Goal: Information Seeking & Learning: Learn about a topic

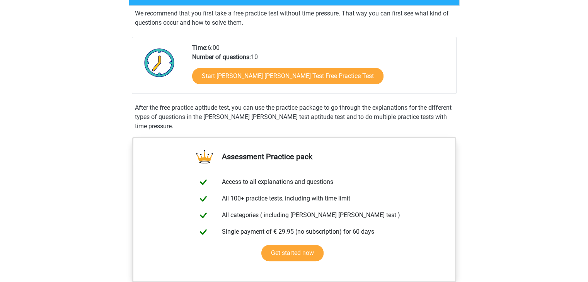
scroll to position [143, 0]
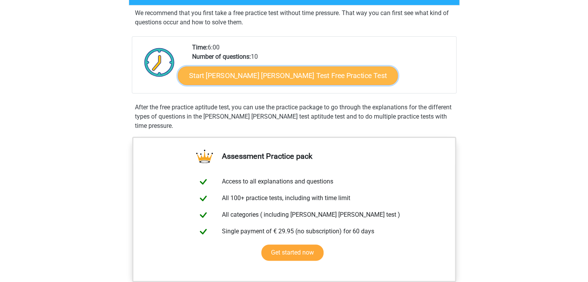
click at [301, 71] on link "Start Watson Glaser Test Free Practice Test" at bounding box center [288, 76] width 220 height 19
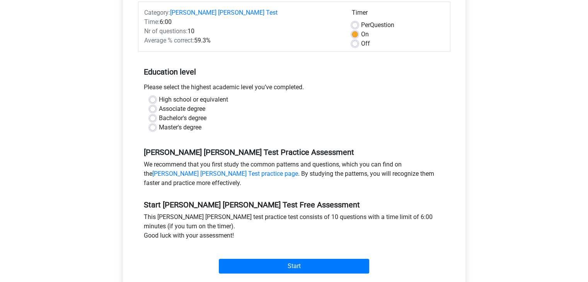
scroll to position [109, 0]
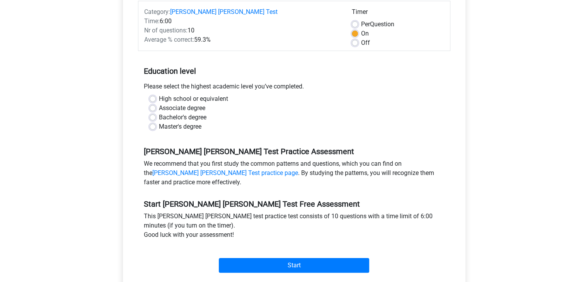
click at [224, 94] on label "High school or equivalent" at bounding box center [193, 98] width 69 height 9
click at [156, 94] on input "High school or equivalent" at bounding box center [153, 98] width 6 height 8
radio input "true"
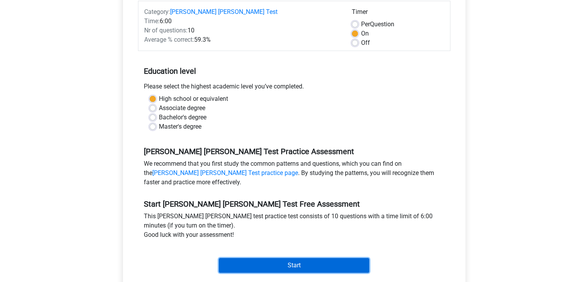
click at [300, 258] on input "Start" at bounding box center [294, 265] width 150 height 15
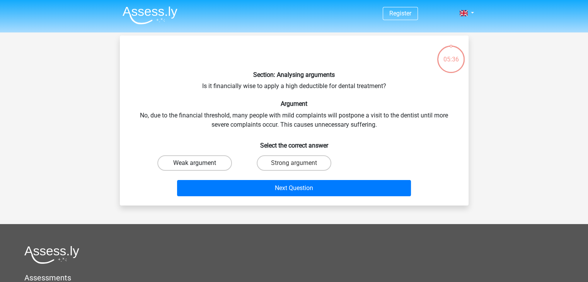
click at [210, 163] on label "Weak argument" at bounding box center [194, 162] width 75 height 15
click at [200, 163] on input "Weak argument" at bounding box center [197, 165] width 5 height 5
radio input "true"
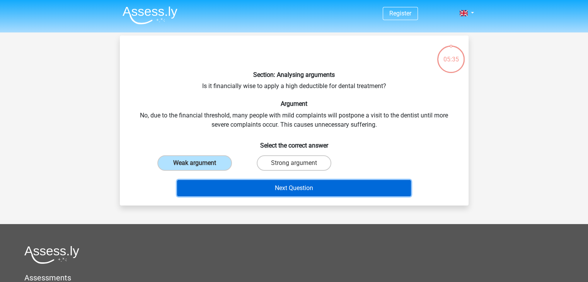
click at [242, 187] on button "Next Question" at bounding box center [294, 188] width 234 height 16
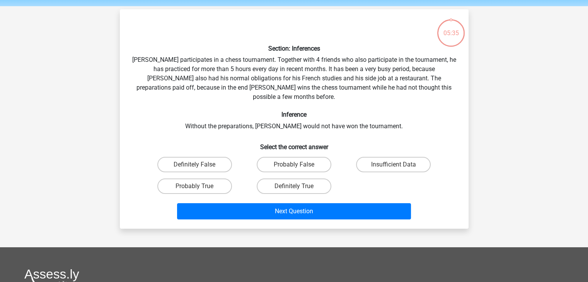
scroll to position [36, 0]
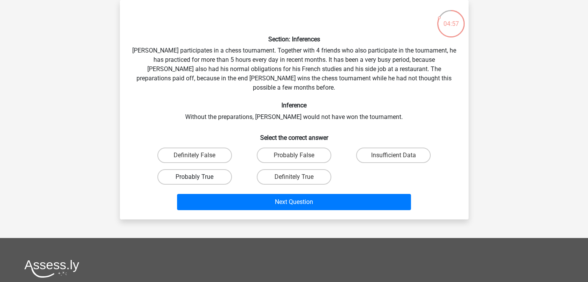
click at [218, 169] on label "Probably True" at bounding box center [194, 176] width 75 height 15
click at [200, 177] on input "Probably True" at bounding box center [197, 179] width 5 height 5
radio input "true"
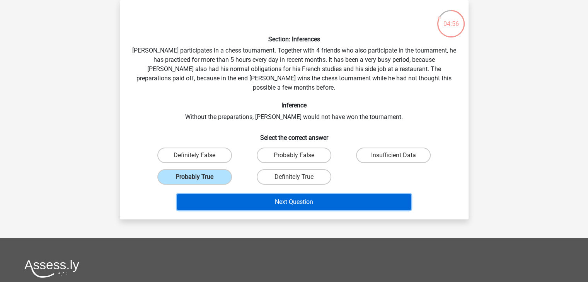
click at [238, 194] on button "Next Question" at bounding box center [294, 202] width 234 height 16
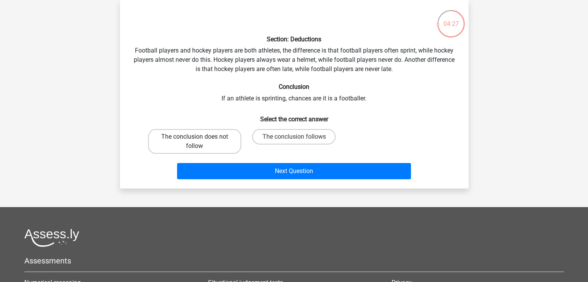
click at [215, 145] on label "The conclusion does not follow" at bounding box center [194, 141] width 93 height 25
click at [200, 142] on input "The conclusion does not follow" at bounding box center [197, 139] width 5 height 5
radio input "true"
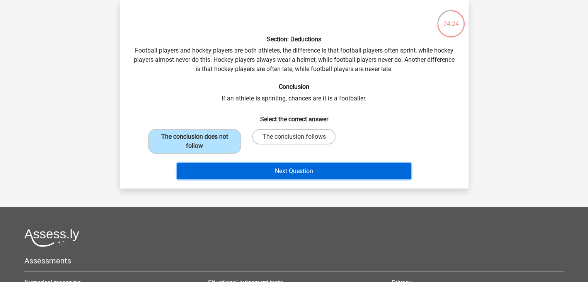
click at [232, 168] on button "Next Question" at bounding box center [294, 171] width 234 height 16
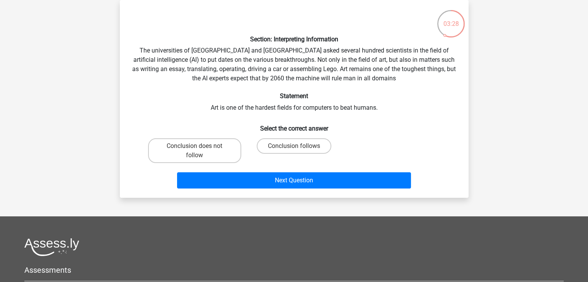
click at [295, 148] on input "Conclusion follows" at bounding box center [296, 148] width 5 height 5
radio input "true"
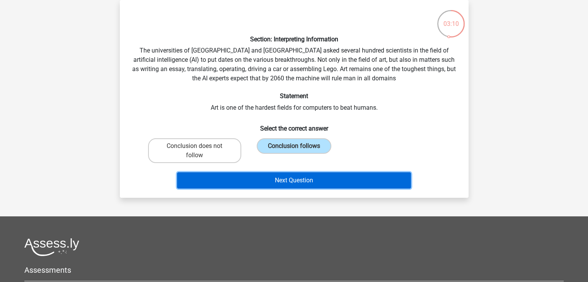
click at [249, 175] on button "Next Question" at bounding box center [294, 180] width 234 height 16
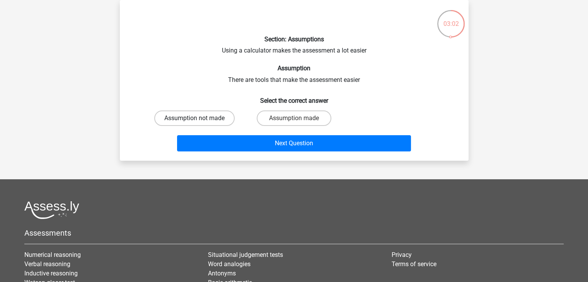
click at [204, 119] on label "Assumption not made" at bounding box center [194, 118] width 80 height 15
click at [200, 119] on input "Assumption not made" at bounding box center [197, 120] width 5 height 5
radio input "true"
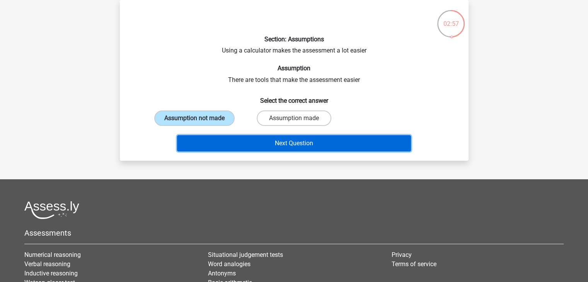
click at [251, 145] on button "Next Question" at bounding box center [294, 143] width 234 height 16
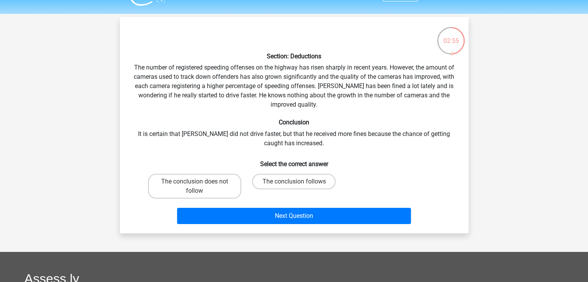
scroll to position [13, 0]
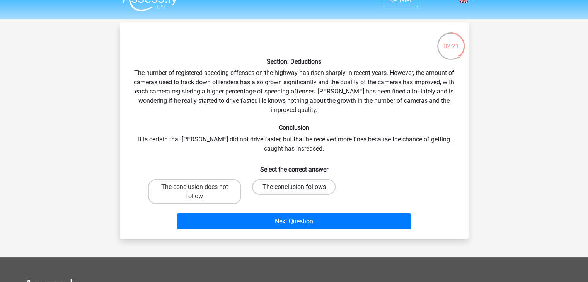
click at [303, 190] on label "The conclusion follows" at bounding box center [294, 186] width 84 height 15
click at [299, 190] on input "The conclusion follows" at bounding box center [296, 189] width 5 height 5
radio input "true"
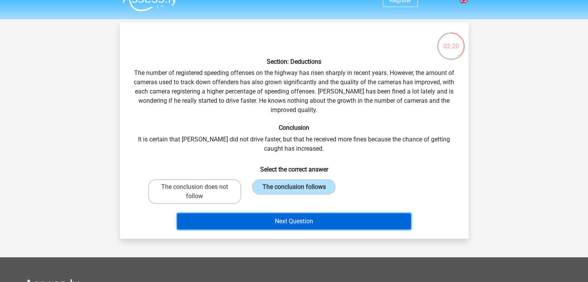
click at [300, 222] on button "Next Question" at bounding box center [294, 221] width 234 height 16
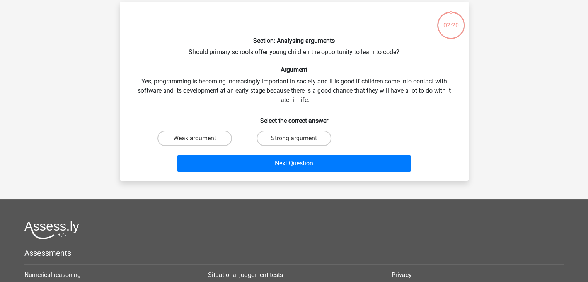
scroll to position [36, 0]
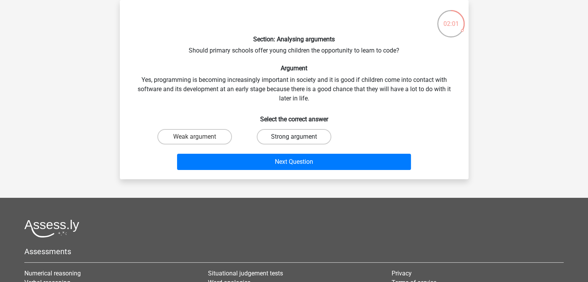
click at [286, 132] on label "Strong argument" at bounding box center [294, 136] width 75 height 15
click at [294, 137] on input "Strong argument" at bounding box center [296, 139] width 5 height 5
radio input "true"
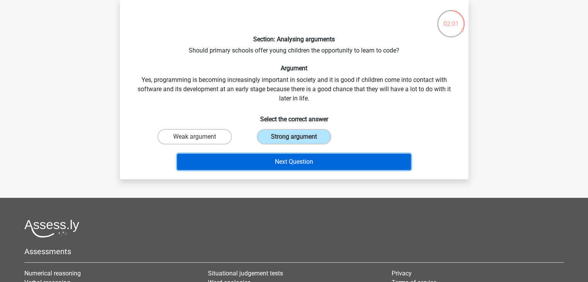
click at [283, 162] on button "Next Question" at bounding box center [294, 162] width 234 height 16
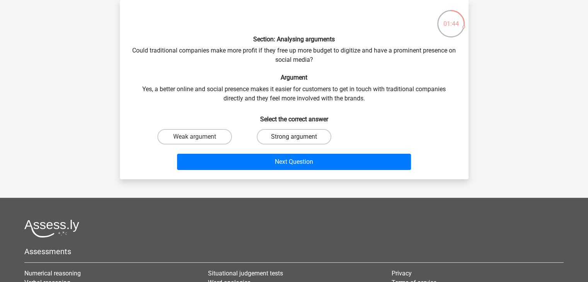
click at [285, 141] on label "Strong argument" at bounding box center [294, 136] width 75 height 15
click at [294, 141] on input "Strong argument" at bounding box center [296, 139] width 5 height 5
radio input "true"
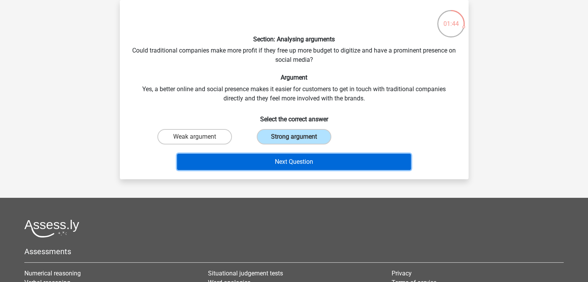
click at [251, 160] on button "Next Question" at bounding box center [294, 162] width 234 height 16
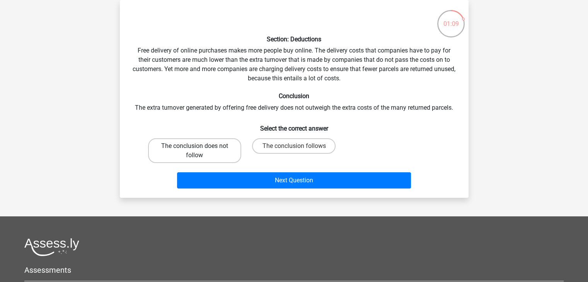
click at [201, 148] on label "The conclusion does not follow" at bounding box center [194, 150] width 93 height 25
click at [200, 148] on input "The conclusion does not follow" at bounding box center [197, 148] width 5 height 5
radio input "true"
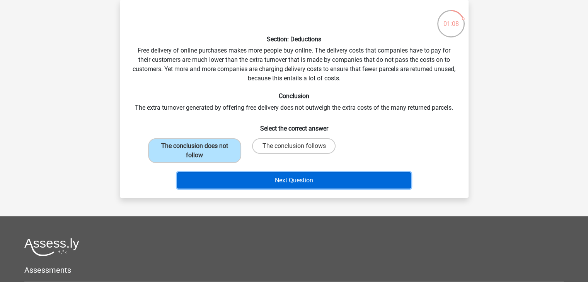
click at [200, 184] on button "Next Question" at bounding box center [294, 180] width 234 height 16
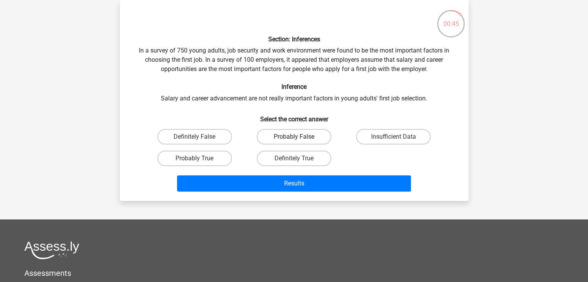
click at [297, 135] on label "Probably False" at bounding box center [294, 136] width 75 height 15
click at [297, 137] on input "Probably False" at bounding box center [296, 139] width 5 height 5
radio input "true"
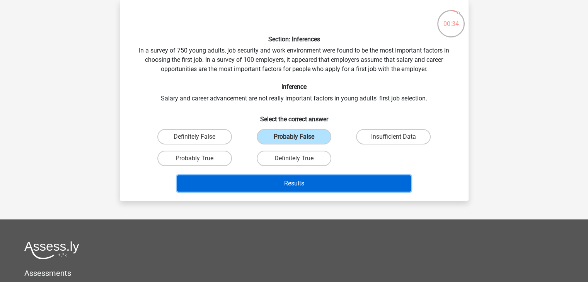
click at [249, 176] on button "Results" at bounding box center [294, 184] width 234 height 16
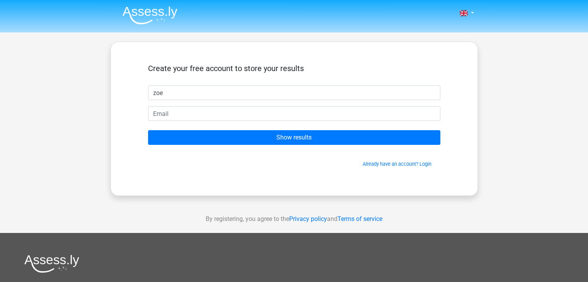
type input "zoe"
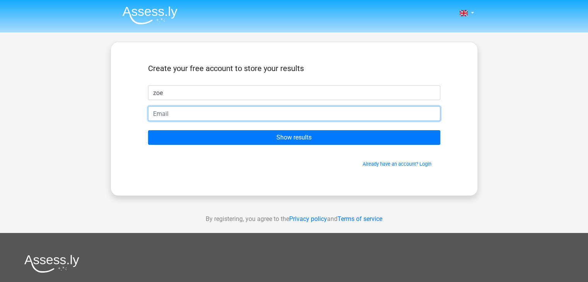
click at [171, 111] on input "email" at bounding box center [294, 113] width 292 height 15
type input "z.schaeffer@student.fdu.edu"
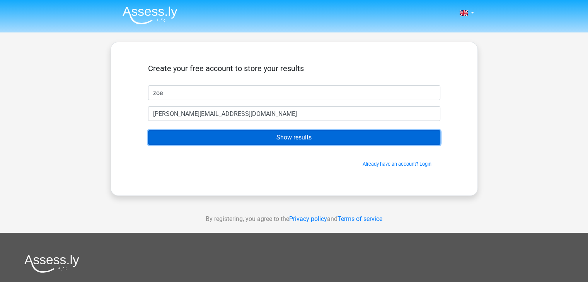
click at [221, 139] on input "Show results" at bounding box center [294, 137] width 292 height 15
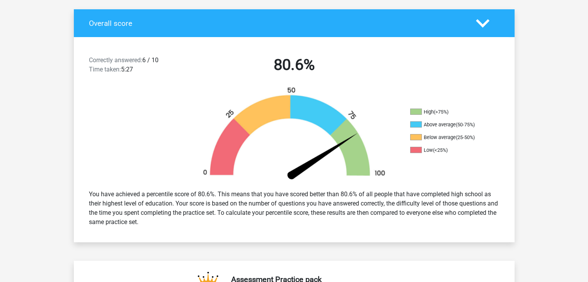
scroll to position [159, 0]
